Goal: Task Accomplishment & Management: Manage account settings

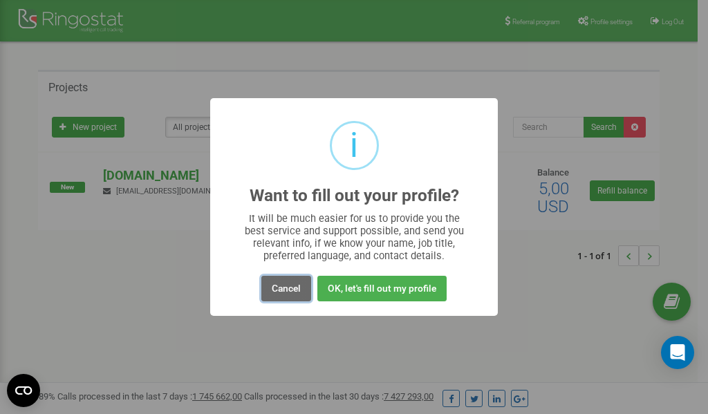
click at [288, 287] on button "Cancel" at bounding box center [286, 289] width 50 height 26
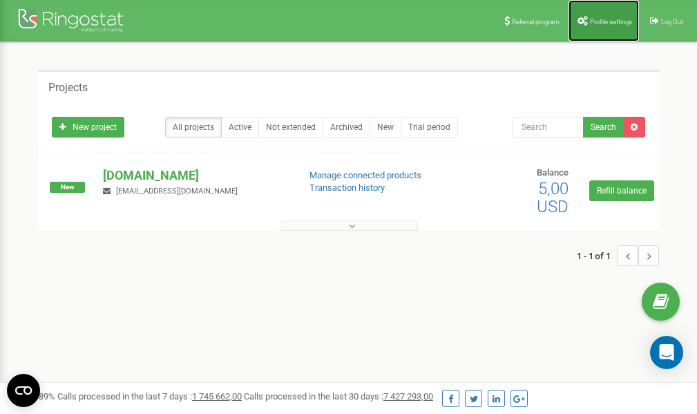
click at [604, 21] on span "Profile settings" at bounding box center [611, 22] width 42 height 8
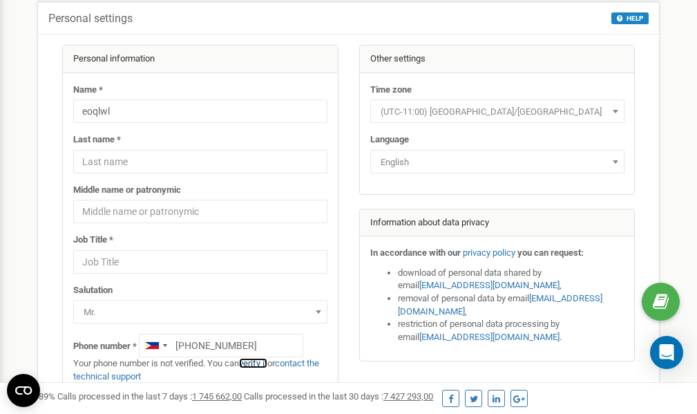
click at [259, 364] on link "verify it" at bounding box center [253, 363] width 28 height 10
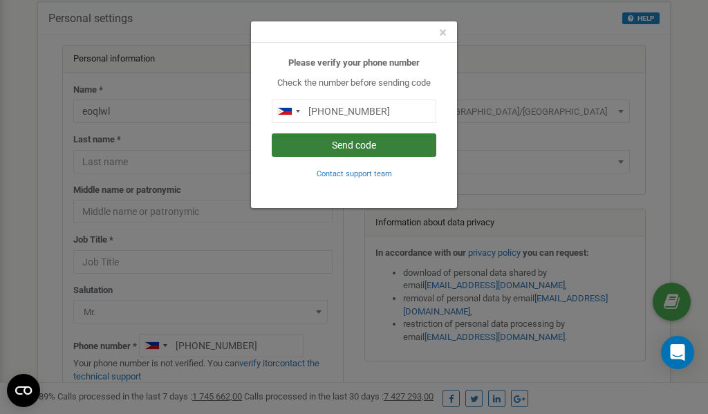
click at [332, 146] on button "Send code" at bounding box center [354, 144] width 164 height 23
